Goal: Information Seeking & Learning: Learn about a topic

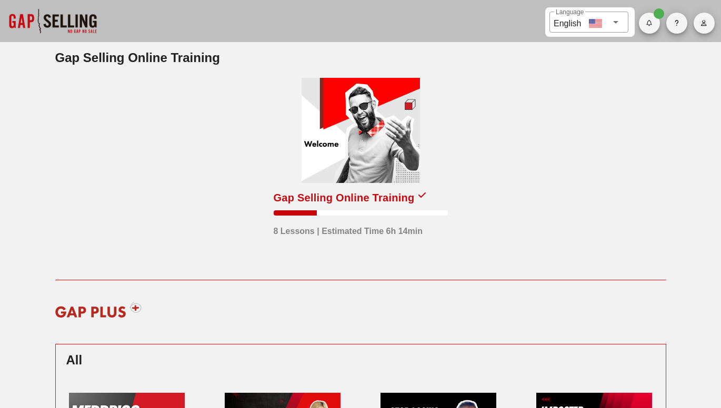
click at [709, 31] on button "button" at bounding box center [703, 23] width 21 height 21
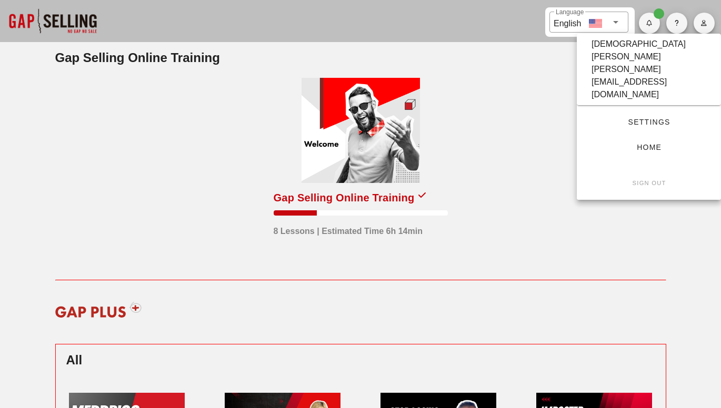
click at [643, 118] on span "Settings" at bounding box center [648, 122] width 110 height 8
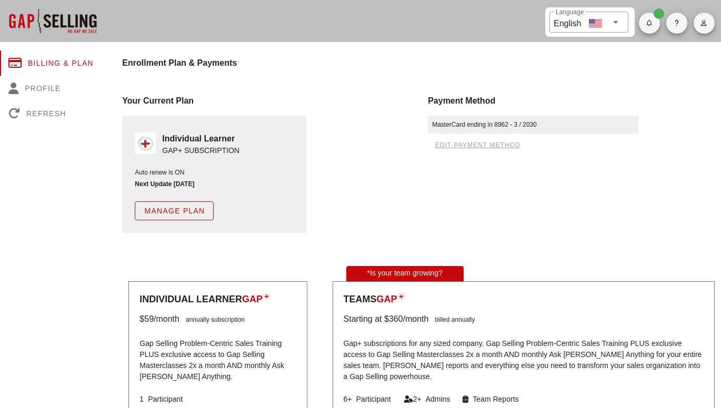
click at [181, 211] on span "Manage Plan" at bounding box center [174, 211] width 61 height 8
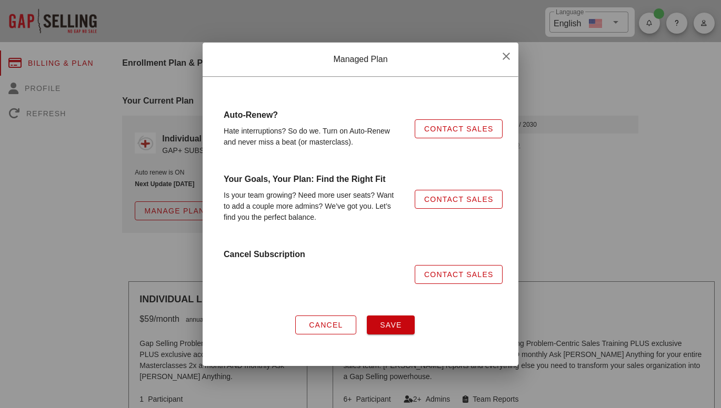
click at [506, 65] on button "button" at bounding box center [506, 56] width 19 height 19
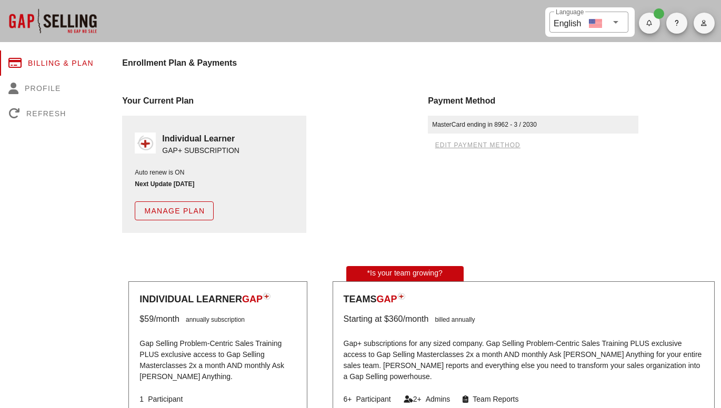
click at [697, 23] on span "button" at bounding box center [703, 23] width 21 height 6
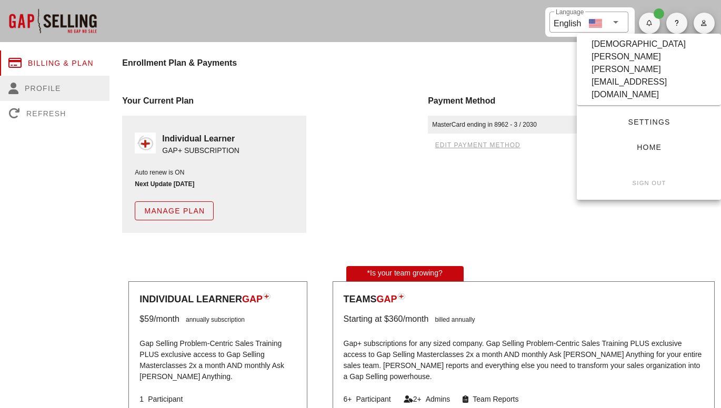
click at [21, 85] on icon at bounding box center [16, 89] width 16 height 12
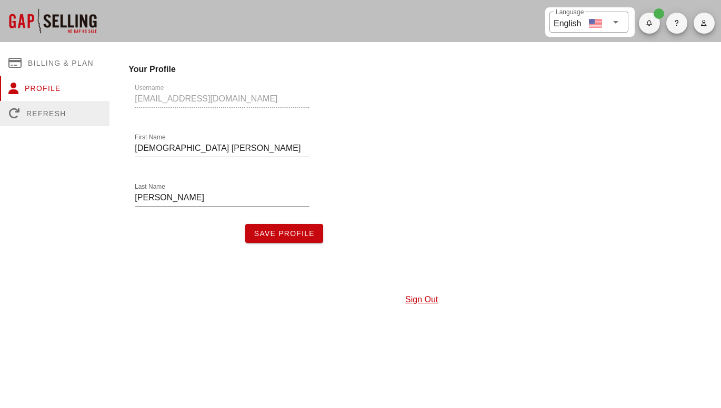
click at [51, 119] on div "Refresh" at bounding box center [54, 113] width 109 height 25
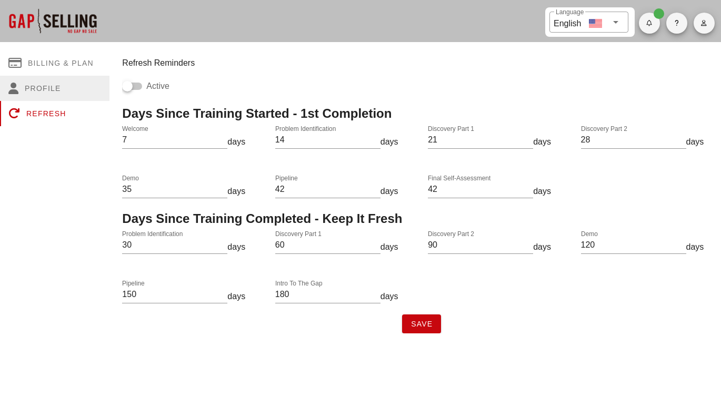
click at [49, 89] on div "Profile" at bounding box center [54, 88] width 109 height 25
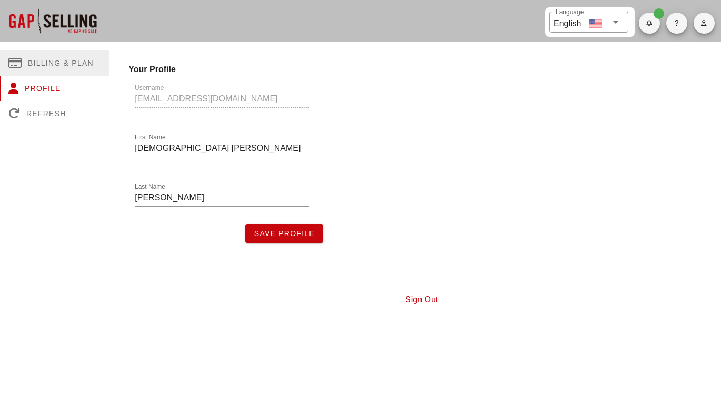
click at [44, 64] on div "Billing & Plan" at bounding box center [54, 62] width 109 height 25
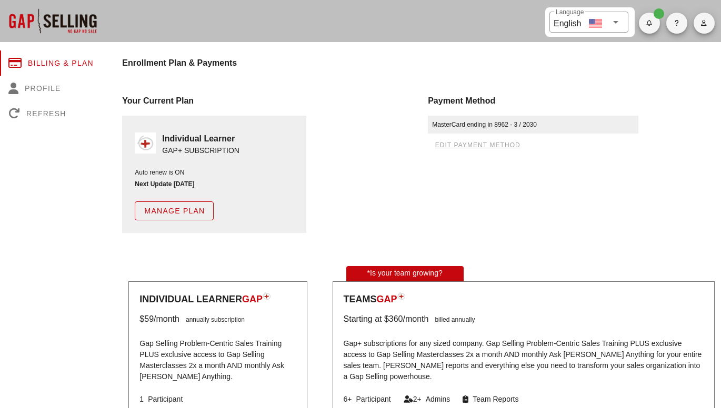
click at [674, 21] on icon "button" at bounding box center [676, 23] width 5 height 6
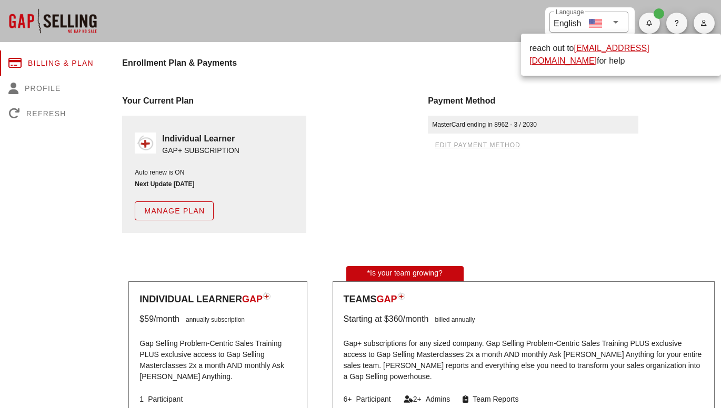
click at [712, 23] on span "button" at bounding box center [703, 23] width 21 height 6
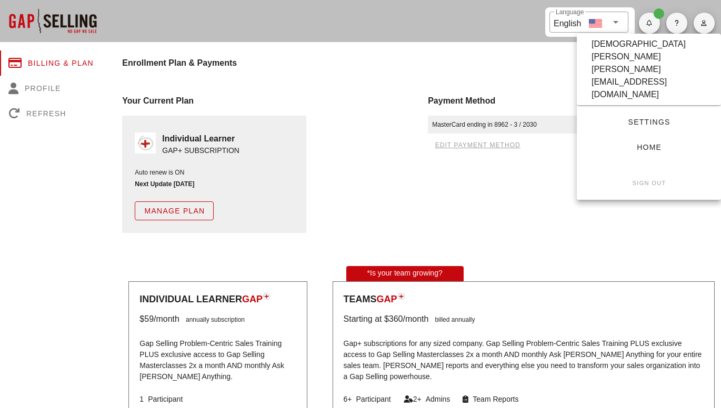
click at [632, 220] on div "Payment Method MasterCard ending in 8962 - 3 / 2030 edit payment method" at bounding box center [574, 163] width 306 height 151
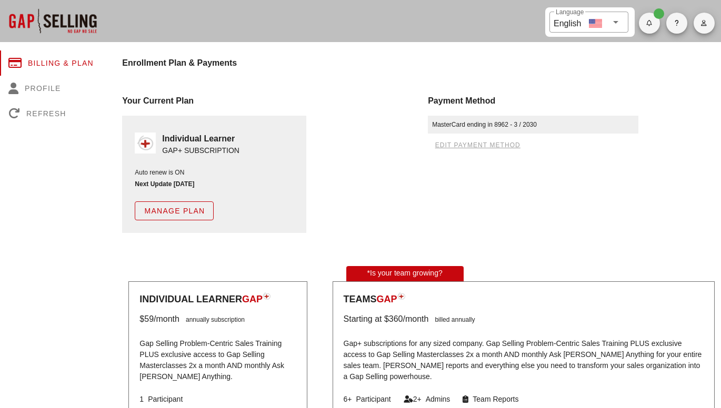
click at [62, 16] on div at bounding box center [52, 21] width 105 height 42
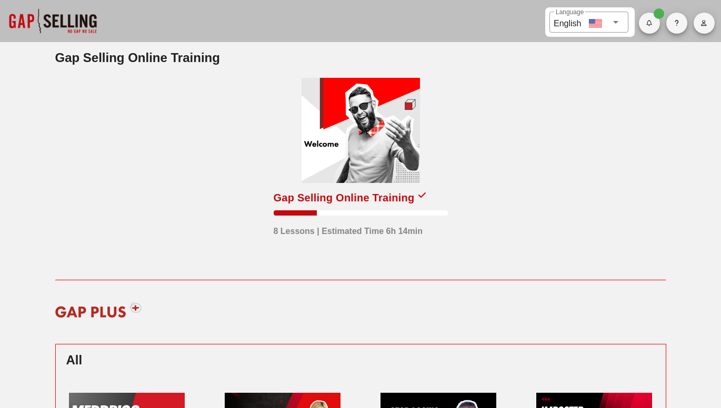
click at [386, 140] on div at bounding box center [360, 130] width 118 height 105
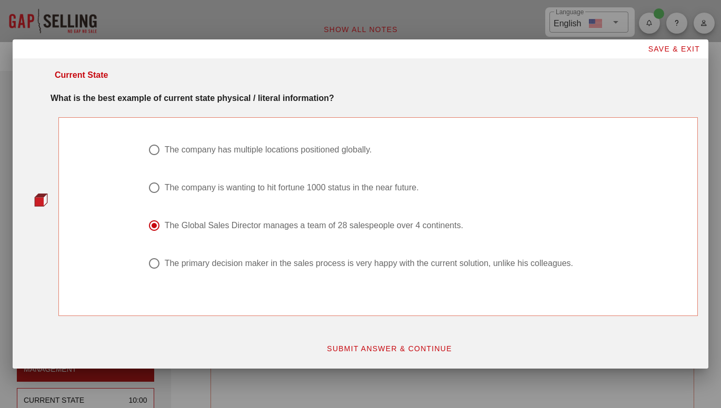
click at [373, 349] on span "SUBMIT ANSWER & CONTINUE" at bounding box center [389, 349] width 126 height 8
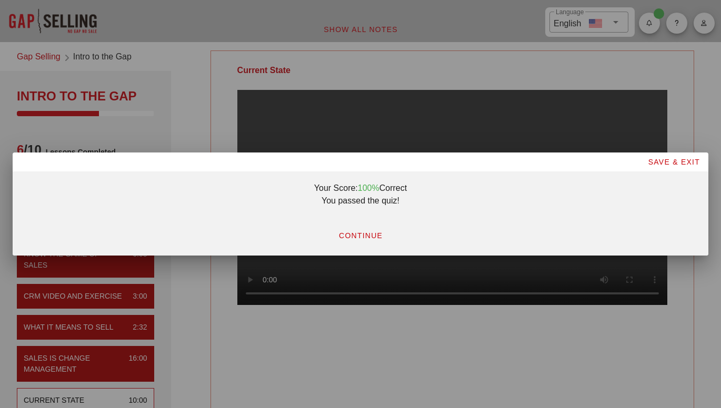
click at [371, 235] on span "CONTINUE" at bounding box center [360, 235] width 44 height 8
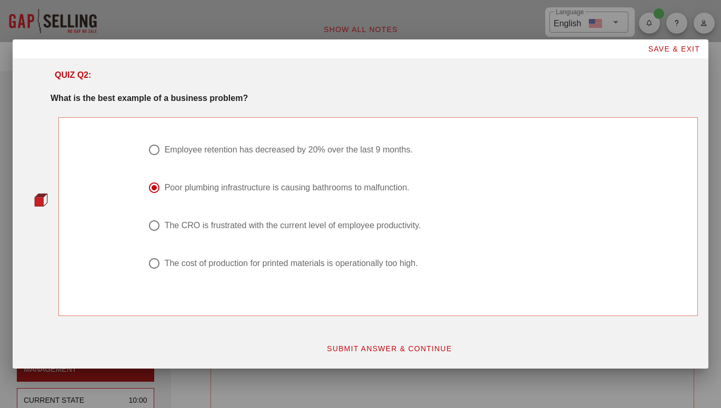
click at [366, 347] on span "SUBMIT ANSWER & CONTINUE" at bounding box center [389, 349] width 126 height 8
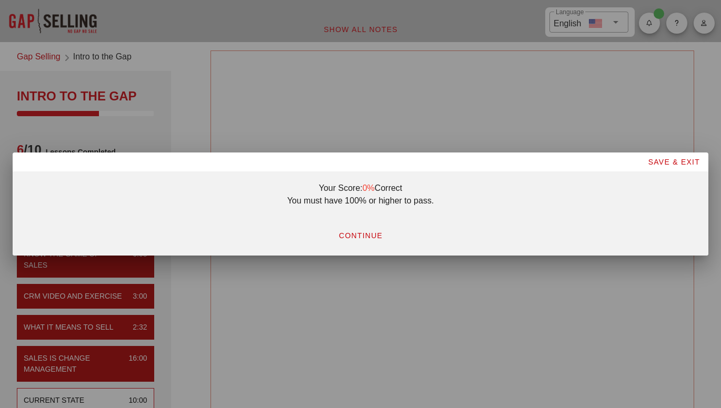
click at [364, 235] on span "CONTINUE" at bounding box center [360, 235] width 44 height 8
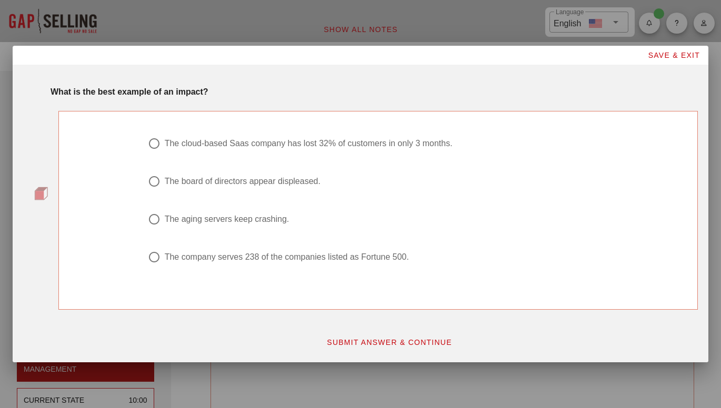
click at [394, 146] on div "The cloud-based Saas company has lost 32% of customers in only 3 months." at bounding box center [309, 143] width 288 height 11
radio input "true"
click at [413, 333] on button "SUBMIT ANSWER & CONTINUE" at bounding box center [389, 342] width 143 height 19
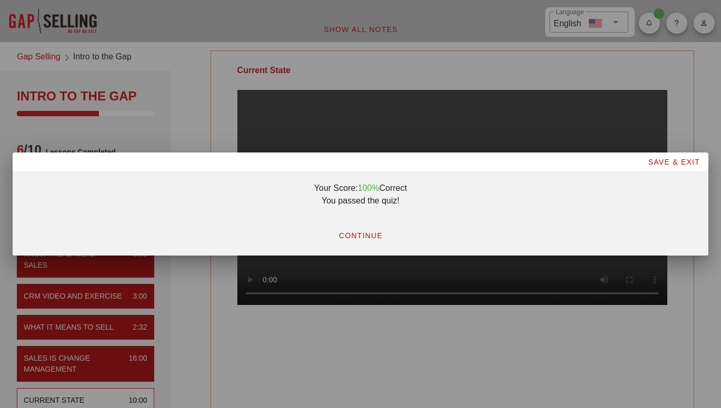
click at [371, 236] on span "CONTINUE" at bounding box center [360, 235] width 44 height 8
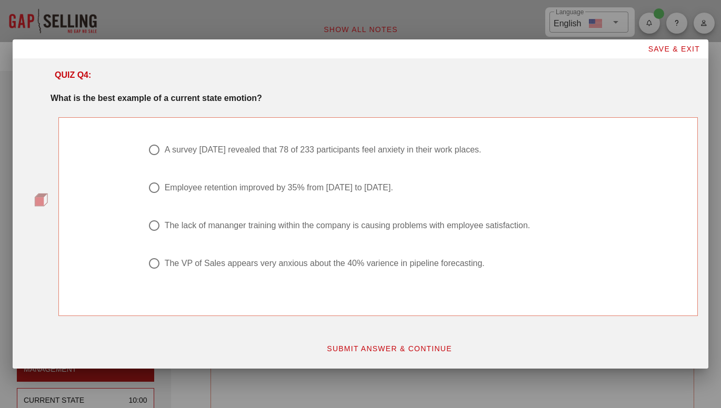
click at [481, 150] on div "A survey two years ago revealed that 78 of 233 participants feel anxiety in the…" at bounding box center [323, 150] width 317 height 11
radio input "true"
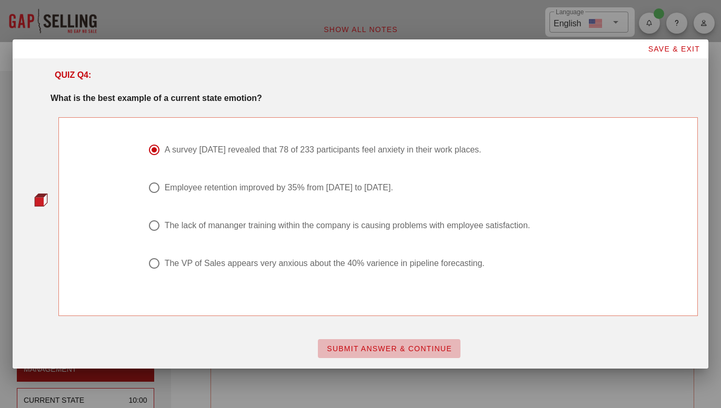
click at [384, 348] on span "SUBMIT ANSWER & CONTINUE" at bounding box center [389, 349] width 126 height 8
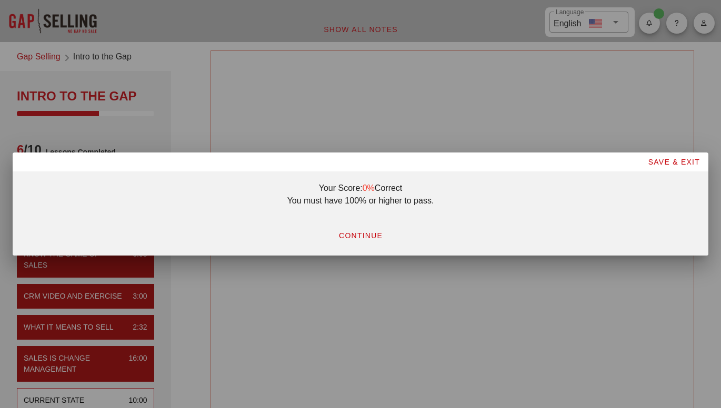
click at [373, 235] on span "CONTINUE" at bounding box center [360, 235] width 44 height 8
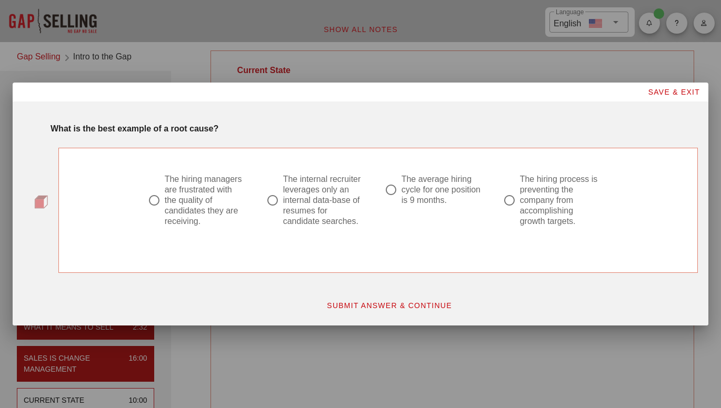
click at [254, 210] on div "The hiring managers are frustrated with the quality of candidates they are rece…" at bounding box center [200, 207] width 118 height 78
click at [272, 200] on div at bounding box center [273, 200] width 18 height 18
radio input "true"
click at [411, 308] on span "SUBMIT ANSWER & CONTINUE" at bounding box center [389, 305] width 126 height 8
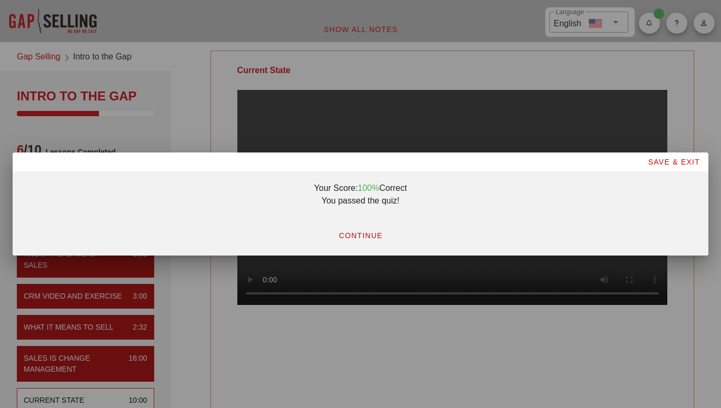
click at [367, 236] on span "CONTINUE" at bounding box center [360, 235] width 44 height 8
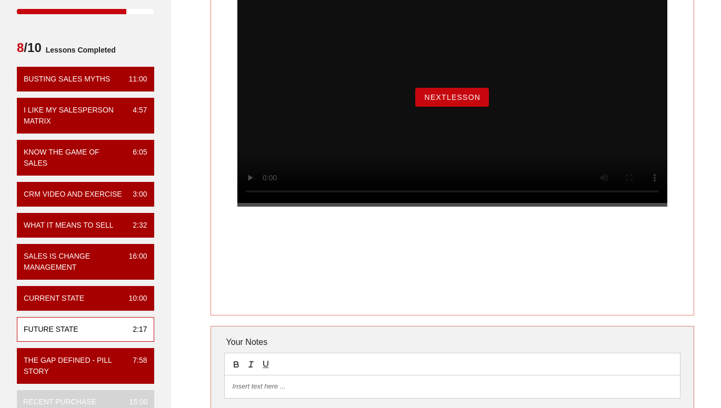
scroll to position [106, 0]
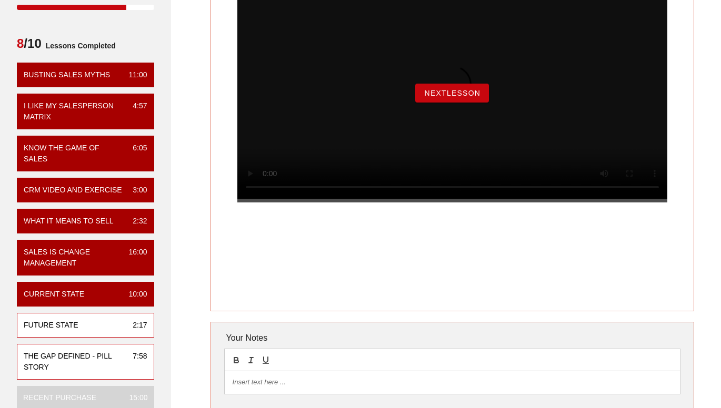
click at [83, 360] on div "The Gap Defined - Pill Story" at bounding box center [74, 362] width 100 height 22
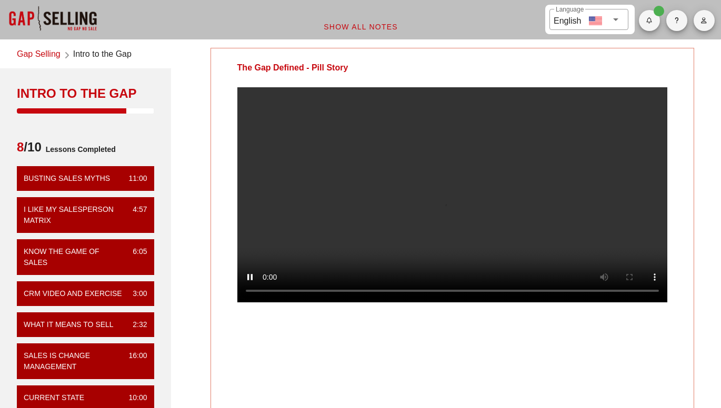
scroll to position [0, 0]
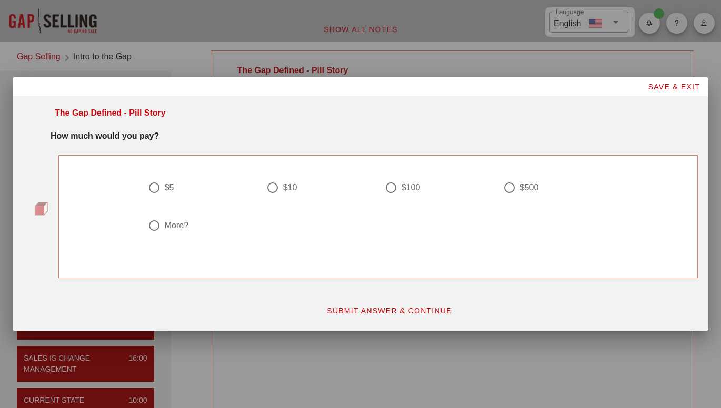
click at [168, 188] on div "$5" at bounding box center [169, 188] width 9 height 11
radio input "true"
click at [382, 311] on span "SUBMIT ANSWER & CONTINUE" at bounding box center [389, 311] width 126 height 8
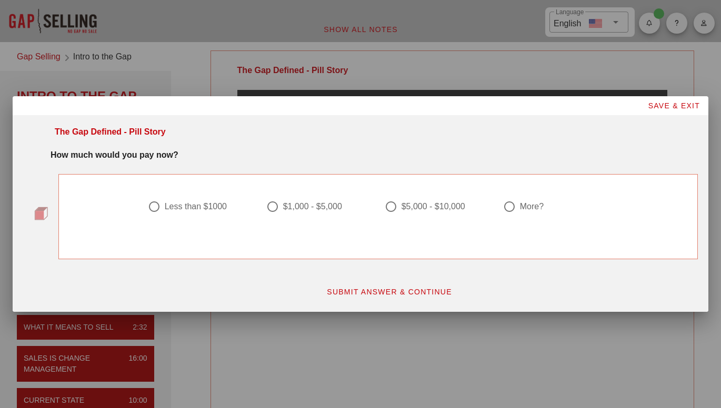
click at [529, 209] on div "More?" at bounding box center [532, 206] width 24 height 11
radio input "true"
click at [443, 289] on span "SUBMIT ANSWER & CONTINUE" at bounding box center [389, 292] width 126 height 8
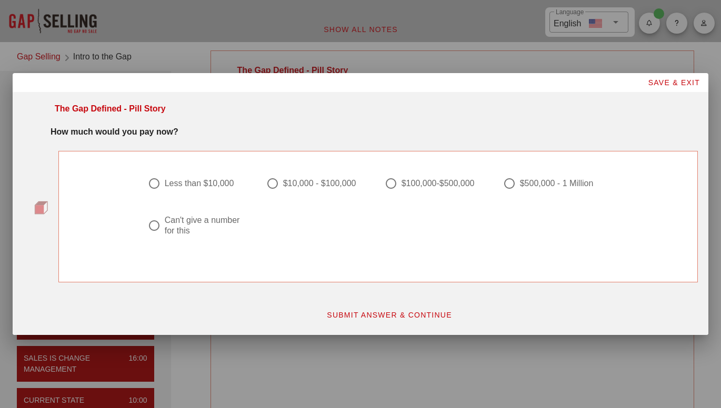
click at [302, 185] on div "$10,000 - $100,000" at bounding box center [319, 183] width 73 height 11
radio input "true"
click at [389, 316] on span "SUBMIT ANSWER & CONTINUE" at bounding box center [389, 315] width 126 height 8
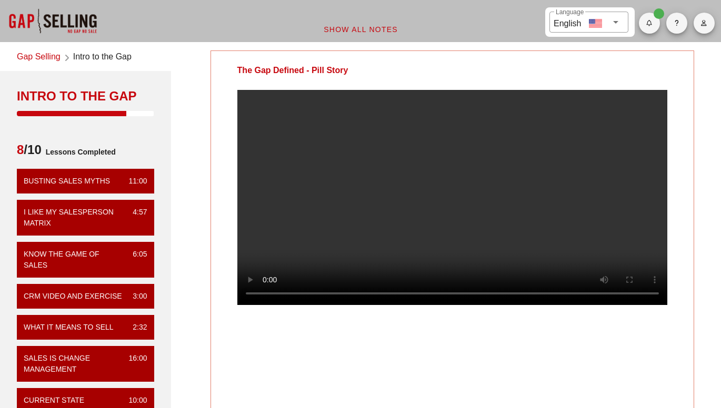
click at [477, 373] on div "The Gap Defined - Pill Story" at bounding box center [451, 233] width 483 height 367
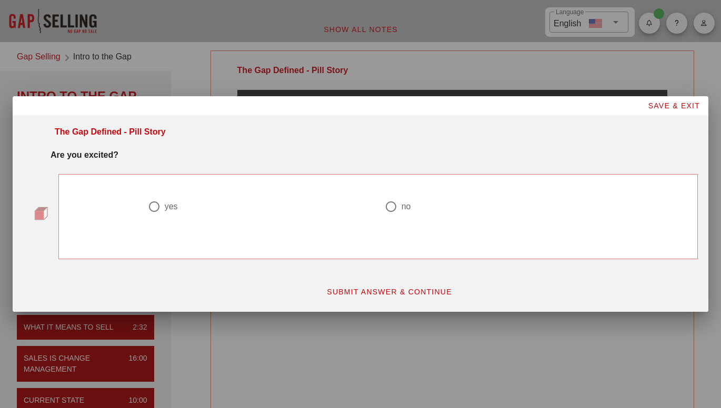
click at [190, 222] on div at bounding box center [260, 219] width 224 height 13
click at [156, 206] on div at bounding box center [154, 207] width 18 height 18
radio input "true"
click at [391, 292] on span "SUBMIT ANSWER & CONTINUE" at bounding box center [389, 292] width 126 height 8
click at [291, 206] on div "$50-$100" at bounding box center [301, 206] width 36 height 11
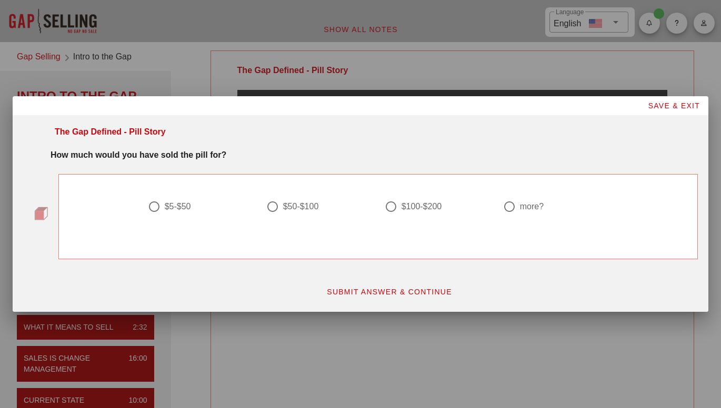
radio input "true"
click at [418, 292] on span "SUBMIT ANSWER & CONTINUE" at bounding box center [389, 292] width 126 height 8
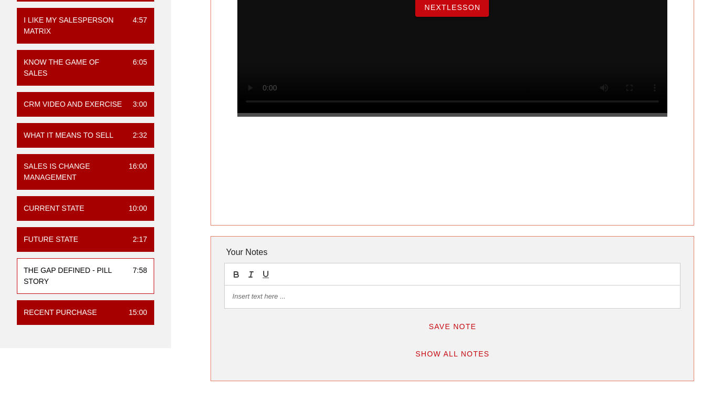
scroll to position [193, 0]
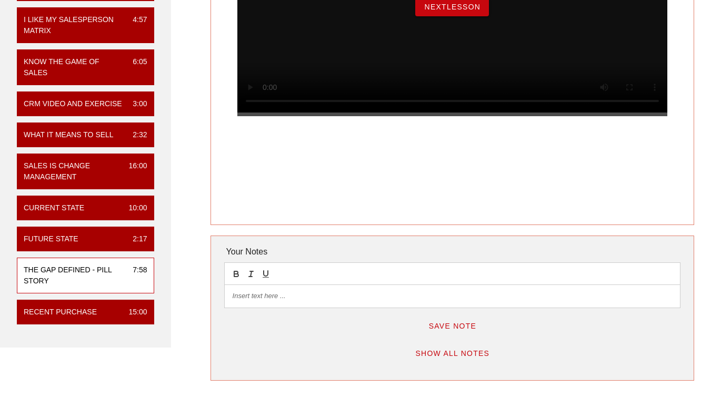
click at [460, 11] on span "NextLesson" at bounding box center [451, 7] width 57 height 8
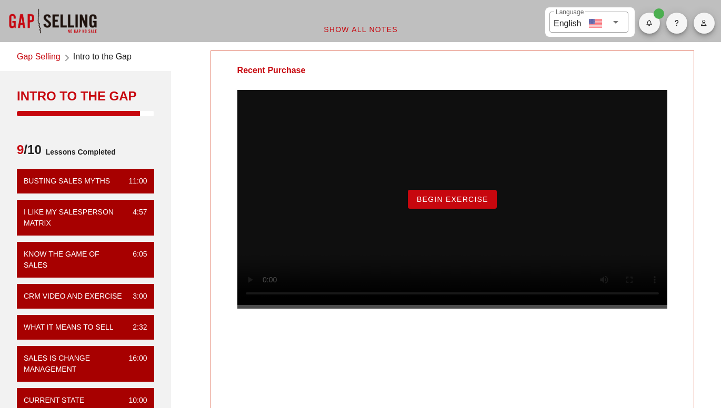
click at [445, 205] on button "Begin Exercise" at bounding box center [452, 199] width 89 height 19
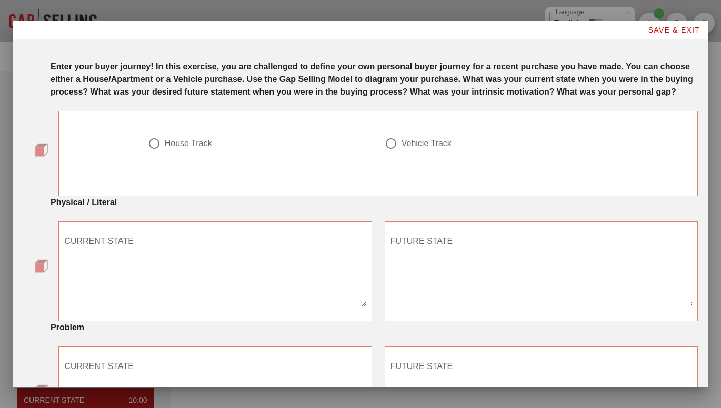
click at [198, 150] on div "House Track" at bounding box center [256, 143] width 216 height 13
radio input "true"
click at [270, 289] on textarea "CURRENT STATE" at bounding box center [214, 270] width 301 height 74
click at [251, 211] on div "Physical / Literal" at bounding box center [374, 200] width 660 height 21
drag, startPoint x: 270, startPoint y: 289, endPoint x: 251, endPoint y: 221, distance: 70.6
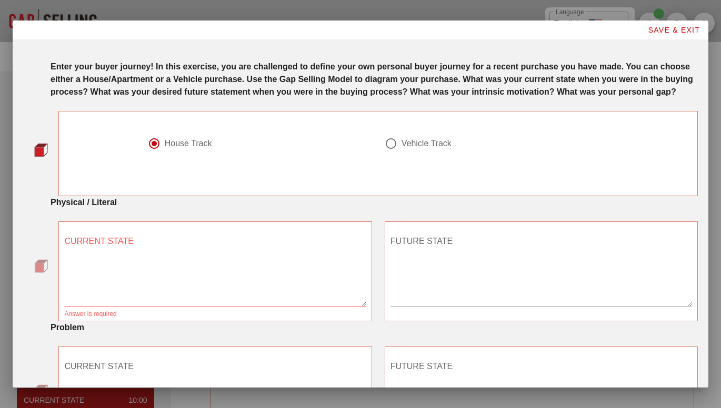
click at [251, 211] on div "Physical / Literal" at bounding box center [374, 200] width 660 height 21
click at [297, 281] on textarea "CURRENT STATE" at bounding box center [214, 270] width 301 height 74
type textarea "paying rent"
click at [492, 273] on textarea "FUTURE STATE" at bounding box center [540, 270] width 301 height 74
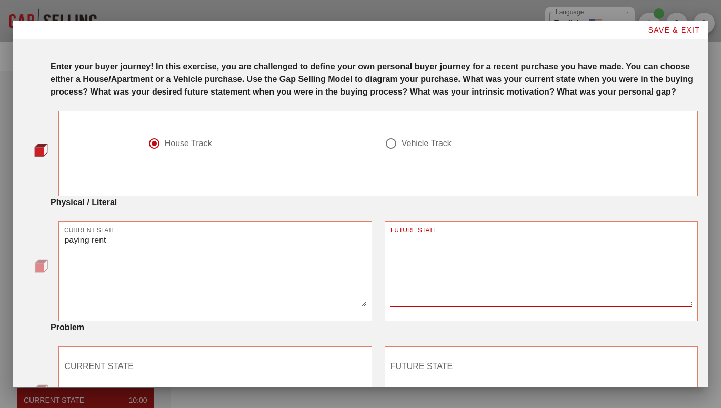
type textarea "i"
type textarea "ret"
click at [140, 257] on textarea "paying rent" at bounding box center [214, 270] width 301 height 74
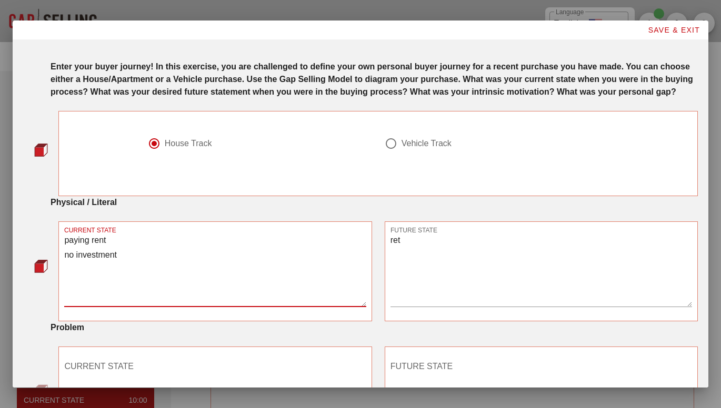
type textarea "paying rent no investment"
click at [480, 282] on textarea "ret" at bounding box center [540, 270] width 301 height 74
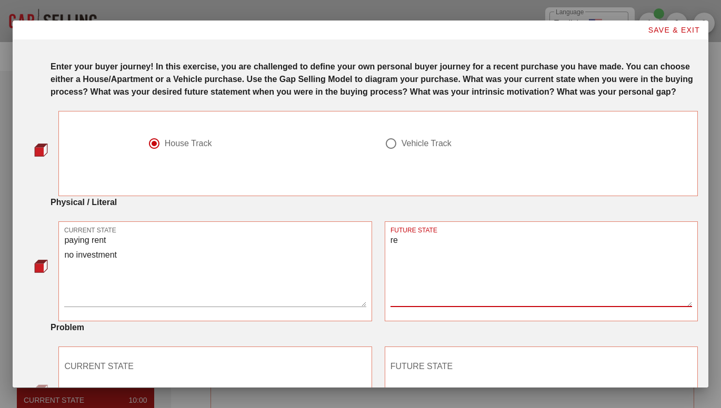
type textarea "r"
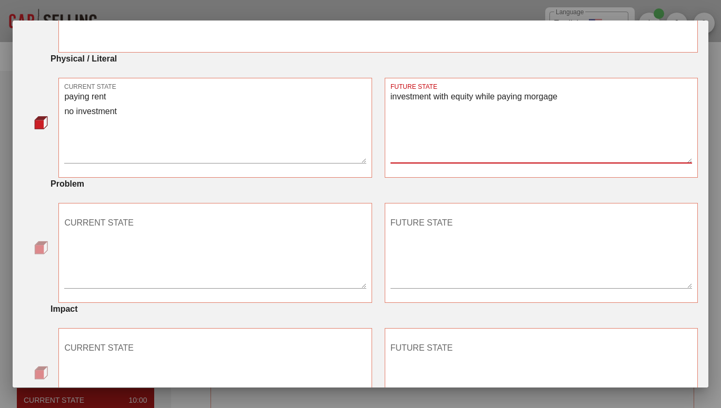
scroll to position [145, 0]
type textarea "investment with equity while paying morgage"
click at [307, 266] on textarea "CURRENT STATE" at bounding box center [214, 251] width 301 height 74
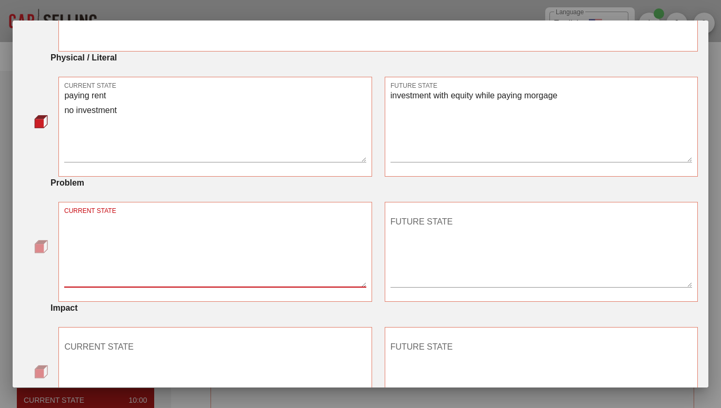
click at [66, 114] on textarea "paying rent no investment" at bounding box center [214, 125] width 301 height 74
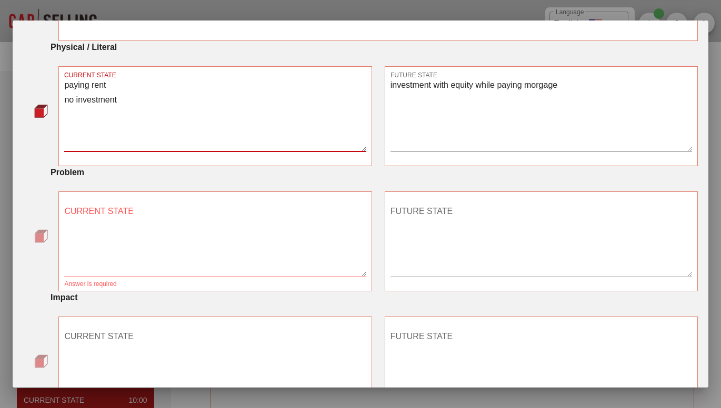
scroll to position [153, 0]
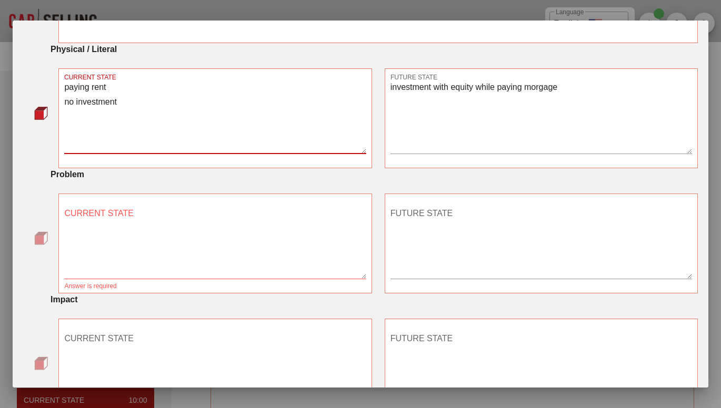
click at [164, 242] on textarea "CURRENT STATE" at bounding box center [214, 242] width 301 height 74
click at [153, 119] on textarea "paying rent no investment" at bounding box center [214, 117] width 301 height 74
type textarea "paying rent"
click at [304, 246] on textarea "CURRENT STATE" at bounding box center [214, 242] width 301 height 74
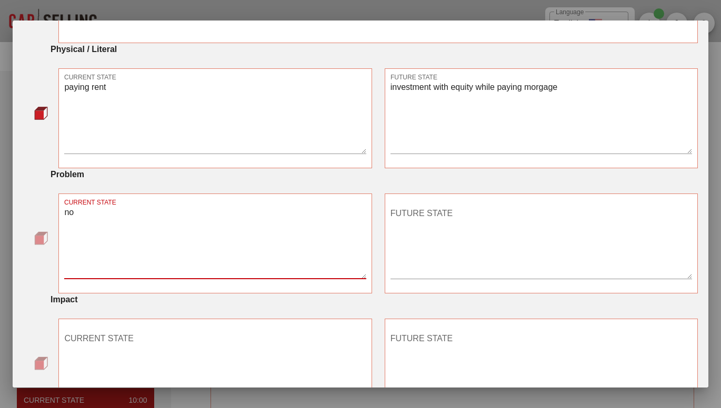
type textarea "n"
type textarea "No RO!"
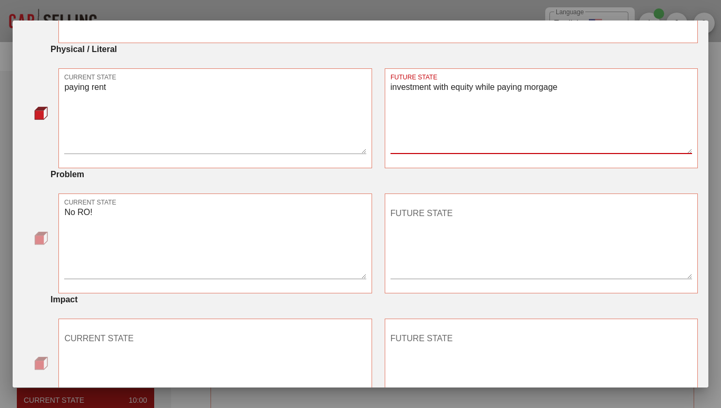
click at [417, 245] on textarea "FUTURE STATE" at bounding box center [540, 242] width 301 height 74
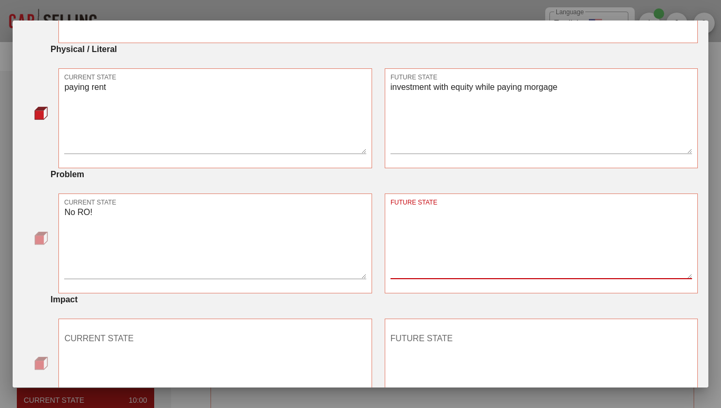
click at [400, 230] on textarea "FUTURE STATE" at bounding box center [540, 242] width 301 height 74
paste textarea "investment with equity while paying morgage"
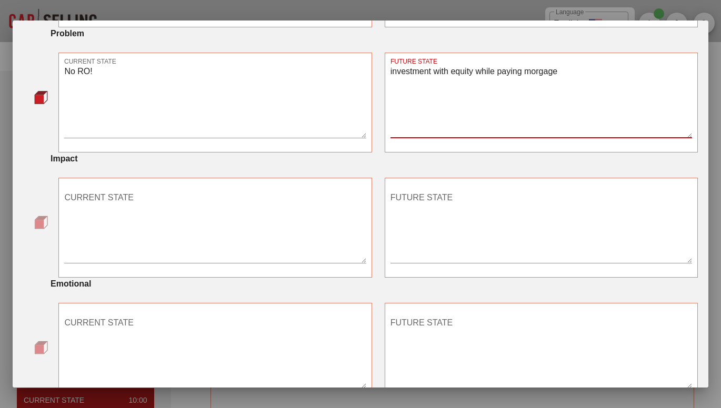
scroll to position [303, 0]
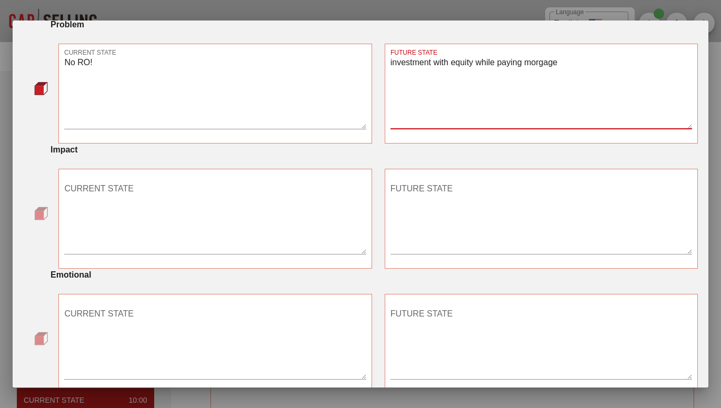
type textarea "investment with equity while paying morgage"
click at [310, 235] on textarea "CURRENT STATE" at bounding box center [214, 217] width 301 height 74
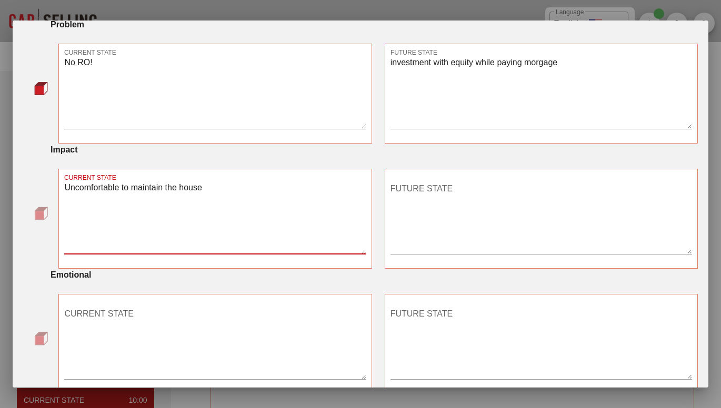
type textarea "Uncomfortable to maintain the house"
click at [560, 218] on textarea "FUTURE STATE" at bounding box center [540, 217] width 301 height 74
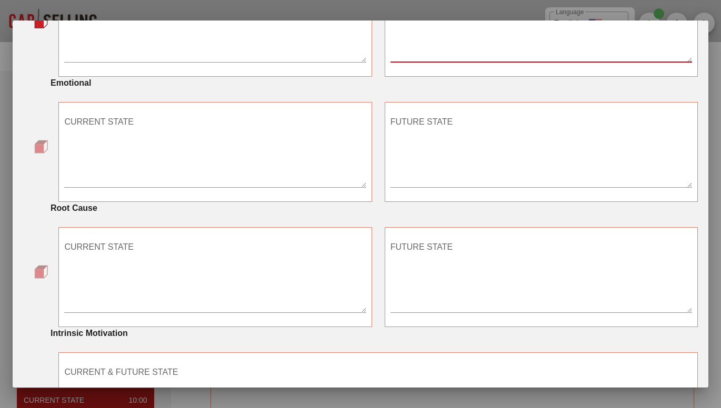
scroll to position [494, 0]
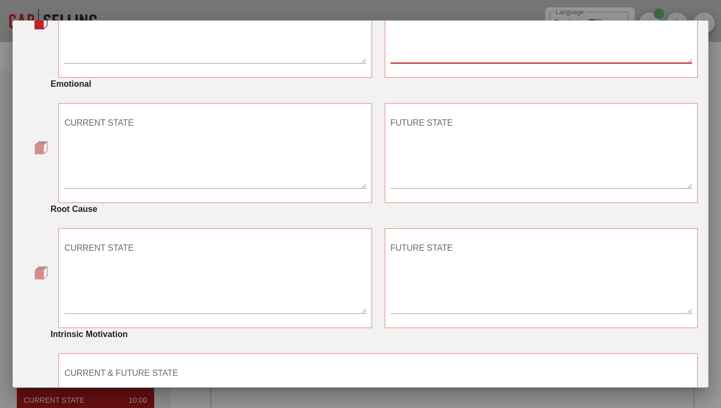
type textarea "unable to decorate the house with no worries"
click at [298, 140] on textarea "CURRENT STATE" at bounding box center [214, 152] width 301 height 74
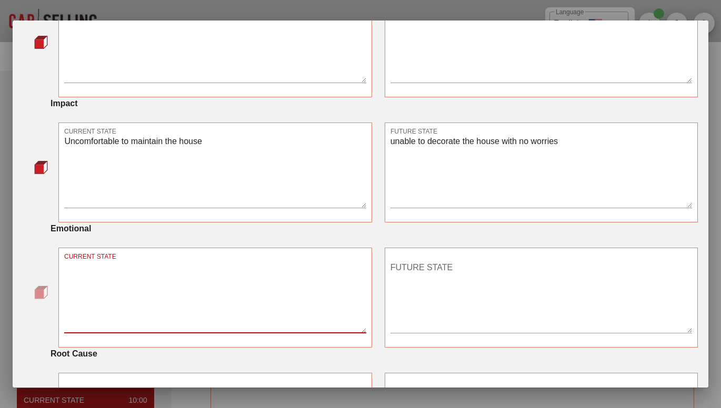
scroll to position [349, 0]
type textarea "just move in to the state and looking for a good area to relocate"
click at [483, 301] on textarea "FUTURE STATE" at bounding box center [540, 297] width 301 height 74
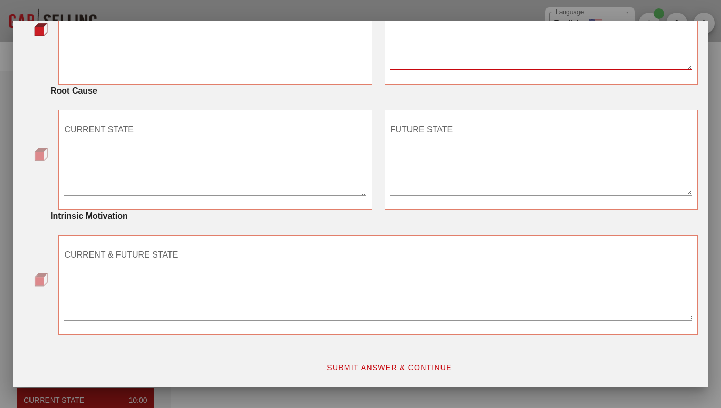
scroll to position [615, 0]
type textarea "able to find a good community and school for children"
click at [115, 144] on div "CURRENT STATE" at bounding box center [214, 159] width 301 height 74
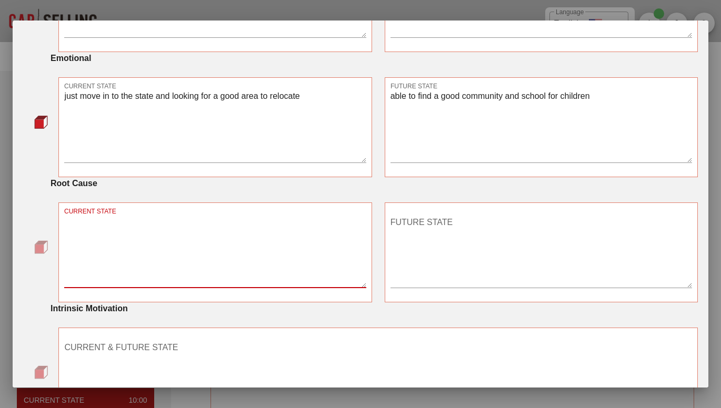
scroll to position [521, 0]
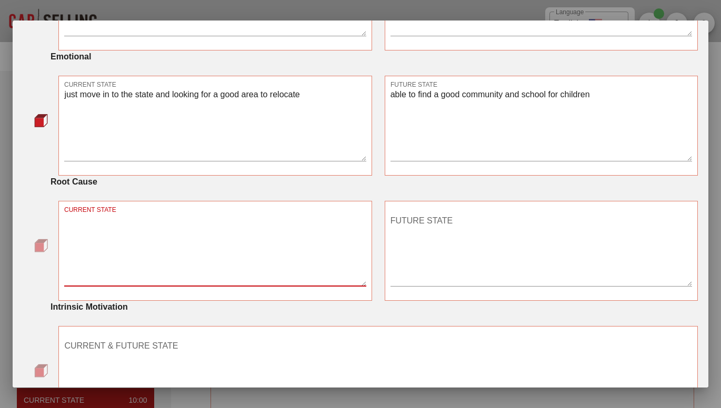
click at [320, 271] on textarea "CURRENT STATE" at bounding box center [214, 250] width 301 height 74
type textarea "rent increase yearly"
click at [468, 249] on textarea "FUTURE STATE" at bounding box center [540, 250] width 301 height 74
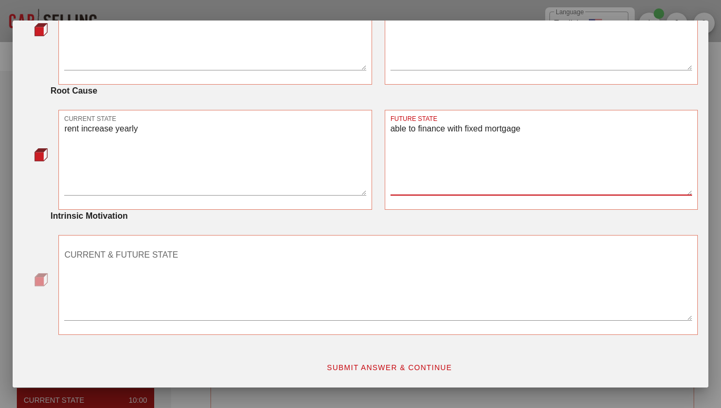
scroll to position [624, 0]
type textarea "able to finance with fixed mortgage"
click at [357, 328] on div at bounding box center [378, 328] width 628 height 7
click at [353, 294] on textarea "CURRENT & FUTURE STATE" at bounding box center [378, 284] width 628 height 74
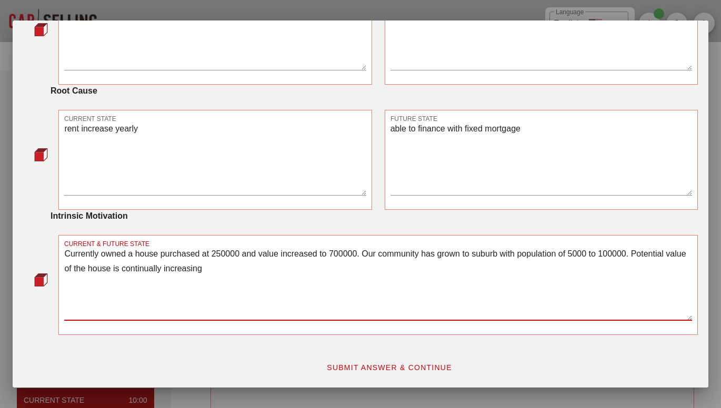
click at [264, 270] on textarea "Currently owned a house purchased at 250000 and value increased to 700000. Our …" at bounding box center [378, 284] width 628 height 74
type textarea "Currently owned a house purchased at 250000 and value increased to 700000. Our …"
click at [422, 371] on span "SUBMIT ANSWER & CONTINUE" at bounding box center [389, 367] width 126 height 8
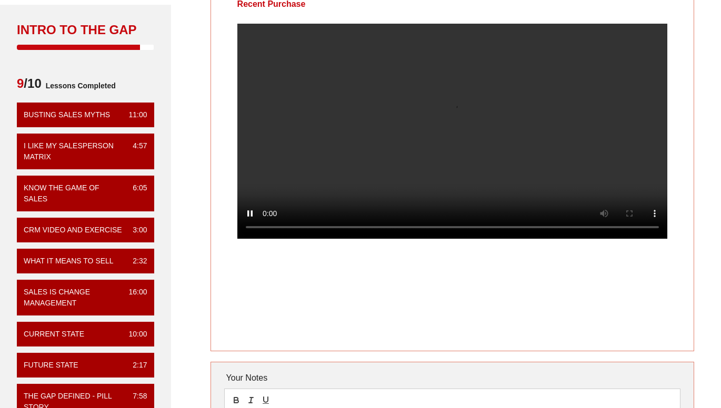
scroll to position [66, 0]
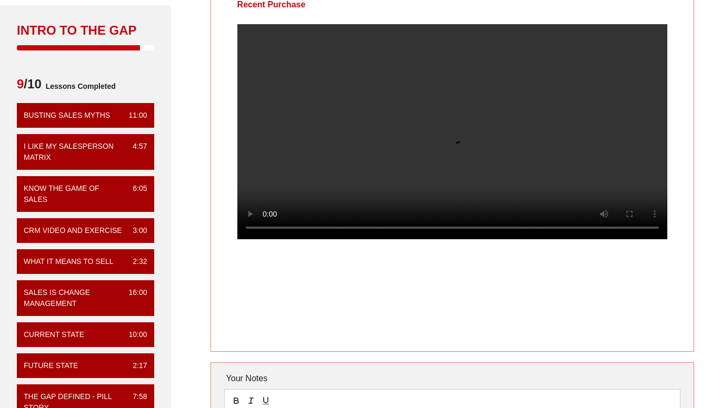
click at [451, 317] on div "Recent Purchase" at bounding box center [451, 168] width 483 height 367
click at [174, 314] on div "Gap Selling Intro to the Gap Intro to the Gap 9 /10 Lessons Completed Busting S…" at bounding box center [86, 245] width 184 height 535
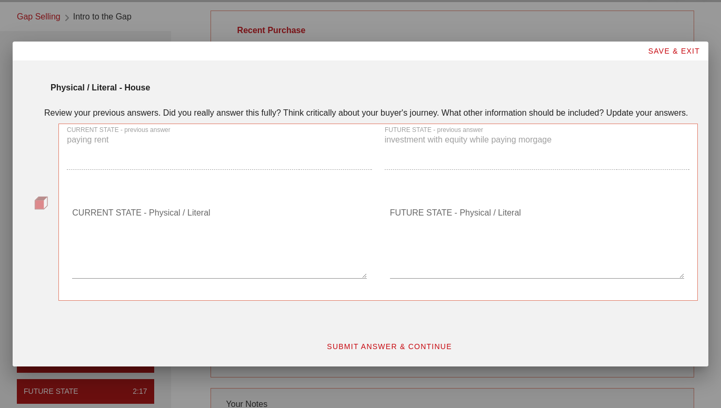
scroll to position [38, 0]
click at [209, 257] on textarea "CURRENT STATE - Physical / Literal" at bounding box center [219, 242] width 294 height 74
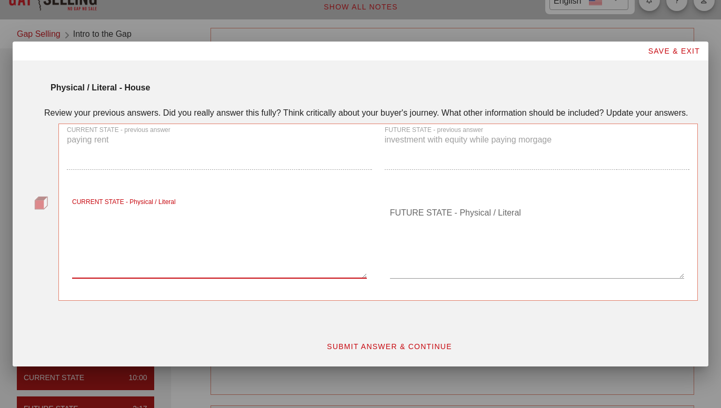
scroll to position [22, 0]
click at [461, 266] on textarea "FUTURE STATE - Physical / Literal" at bounding box center [537, 242] width 294 height 74
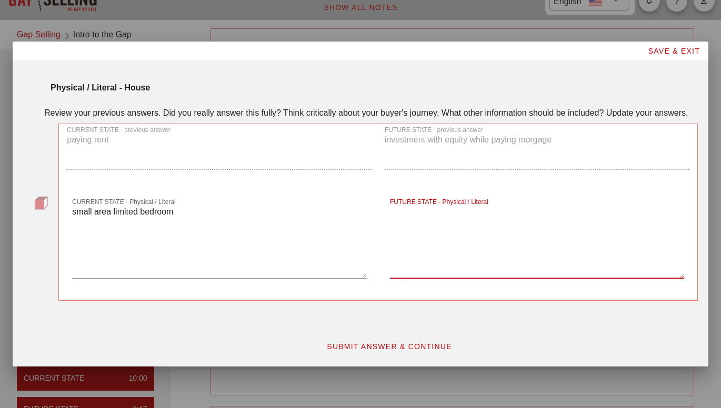
click at [206, 219] on textarea "small area limited bedroom" at bounding box center [219, 242] width 294 height 74
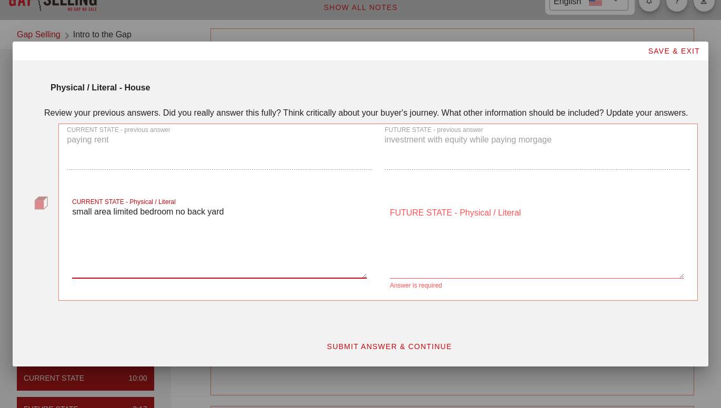
type textarea "small area limited bedroom no back yard"
click at [445, 255] on textarea "FUTURE STATE - Physical / Literal" at bounding box center [537, 242] width 294 height 74
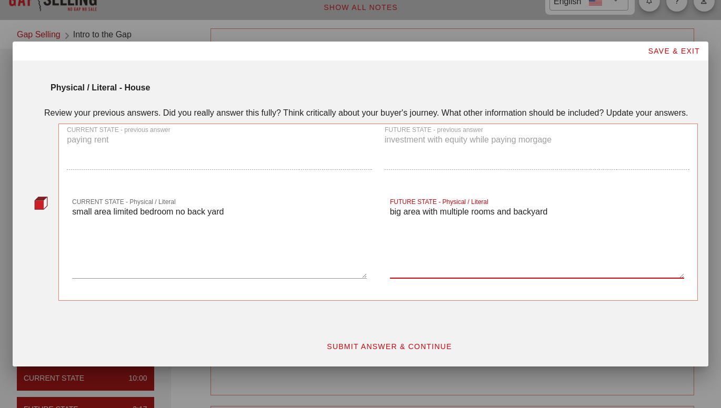
type textarea "big area with multiple rooms and backyard"
click at [414, 355] on button "SUBMIT ANSWER & CONTINUE" at bounding box center [389, 346] width 143 height 19
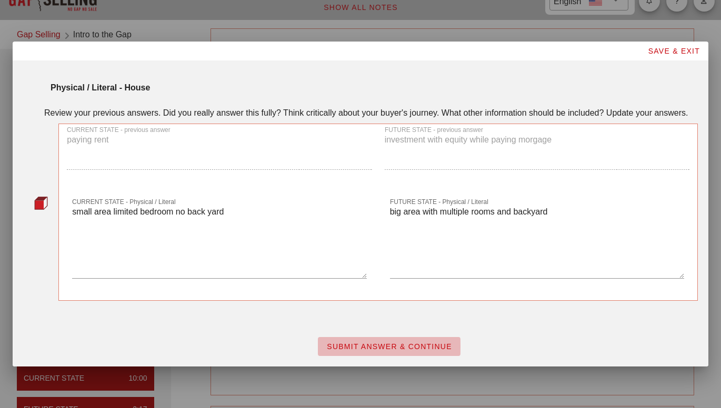
scroll to position [0, 0]
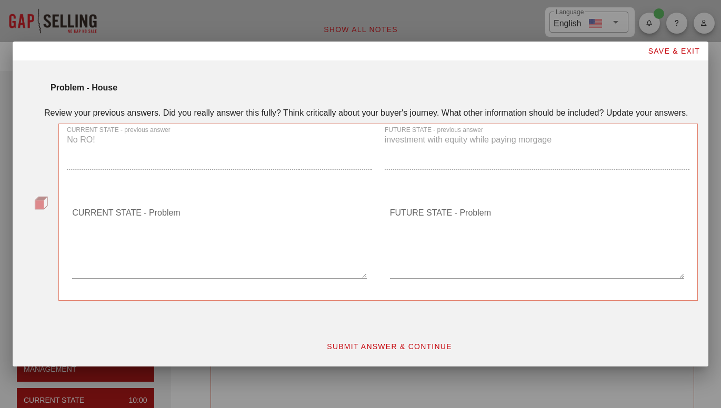
click at [172, 261] on textarea "CURRENT STATE - Problem" at bounding box center [219, 242] width 294 height 74
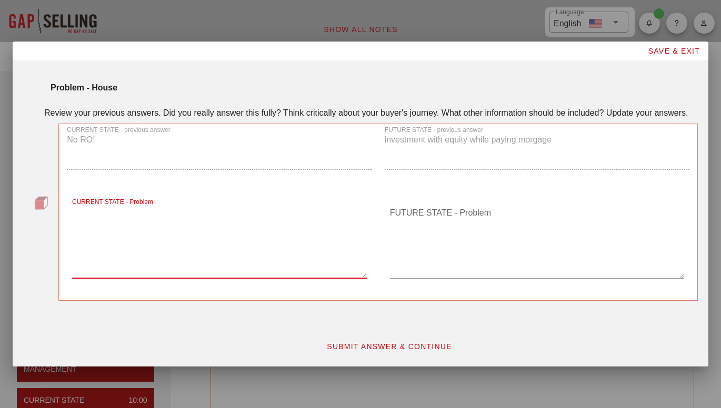
click at [249, 267] on textarea "CURRENT STATE - Problem" at bounding box center [219, 242] width 294 height 74
type textarea "just regular expences"
click at [447, 242] on textarea "FUTURE STATE - Problem" at bounding box center [537, 242] width 294 height 74
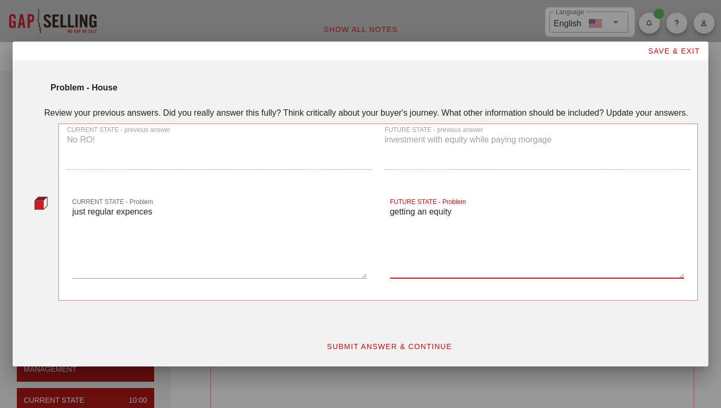
type textarea "getting an equity"
click at [424, 353] on button "SUBMIT ANSWER & CONTINUE" at bounding box center [389, 346] width 143 height 19
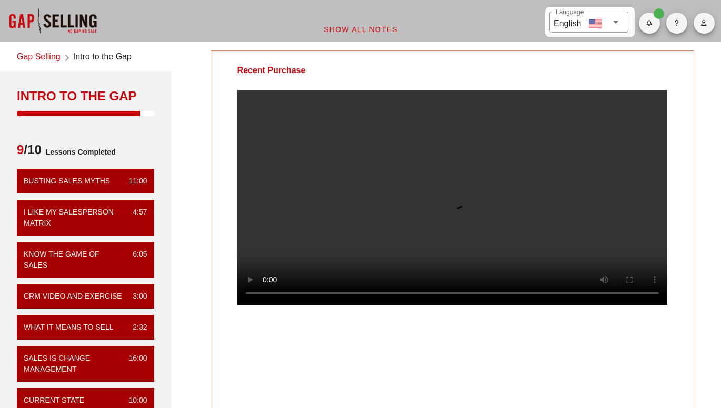
click at [174, 314] on div "Gap Selling Intro to the Gap Intro to the Gap 9 /10 Lessons Completed Busting S…" at bounding box center [86, 311] width 184 height 535
